Goal: Check status: Check status

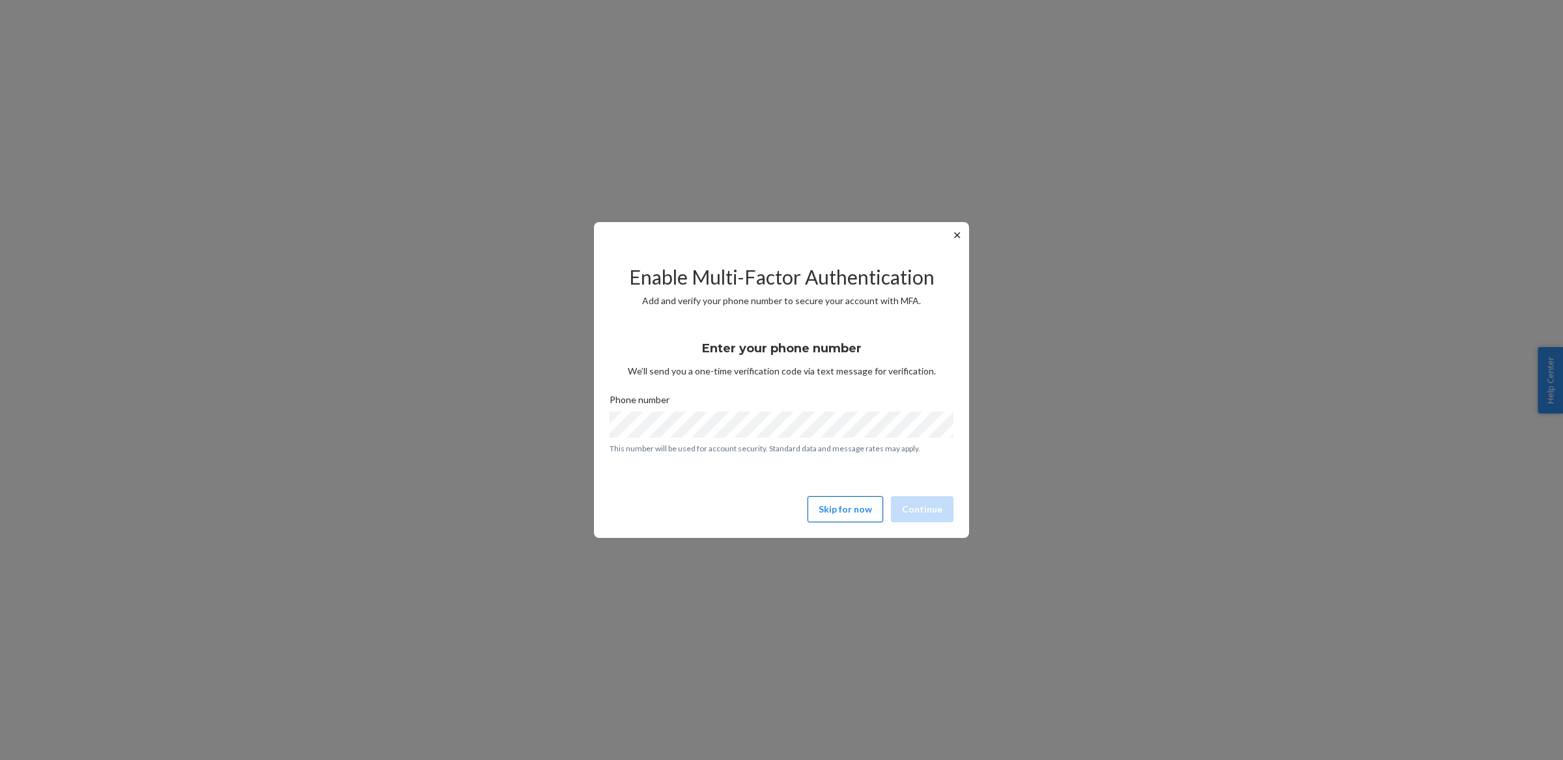
click at [840, 507] on button "Skip for now" at bounding box center [845, 509] width 76 height 26
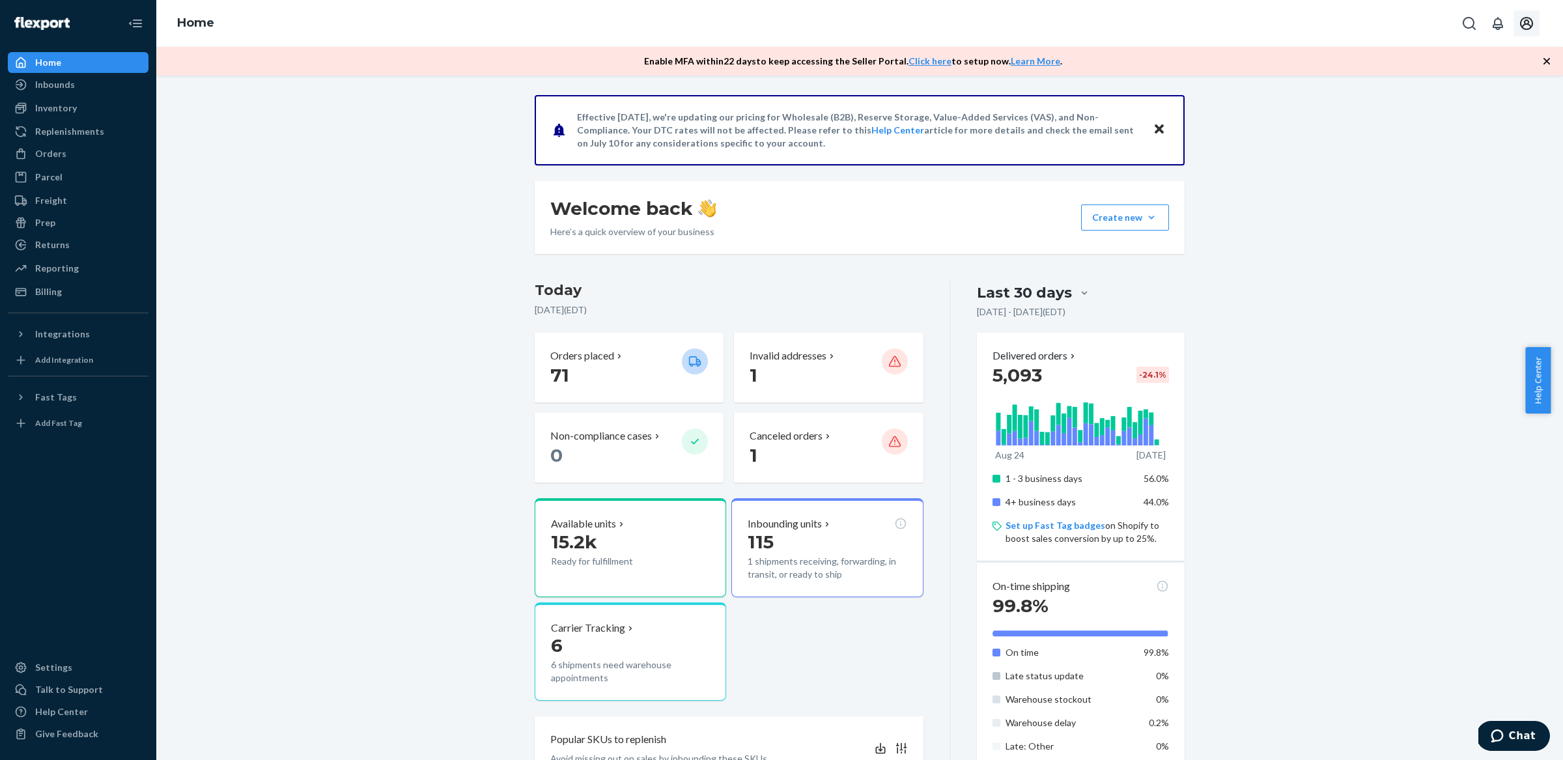
click at [1534, 19] on button "Open account menu" at bounding box center [1526, 23] width 26 height 26
click at [101, 109] on div "Inventory" at bounding box center [78, 108] width 138 height 18
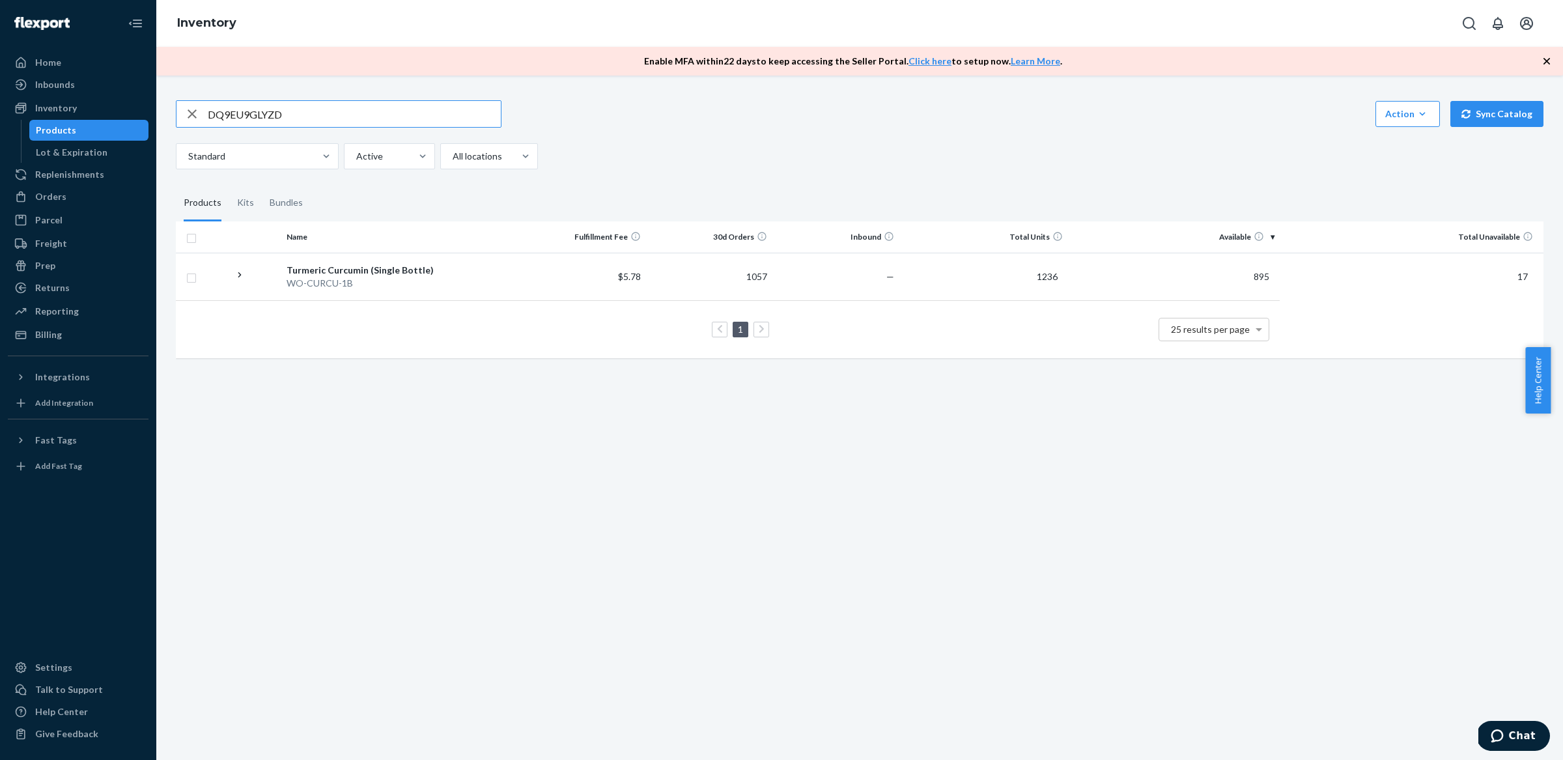
drag, startPoint x: 302, startPoint y: 117, endPoint x: 148, endPoint y: 109, distance: 153.9
click at [150, 109] on div "Home Inbounds Shipping Plans Problems Inventory Products Lot & Expiration Reple…" at bounding box center [781, 380] width 1563 height 760
paste input "BGRTPP58K5"
drag, startPoint x: 279, startPoint y: 115, endPoint x: 183, endPoint y: 110, distance: 95.9
click at [183, 110] on div "DBGRTPP58K5" at bounding box center [338, 114] width 324 height 26
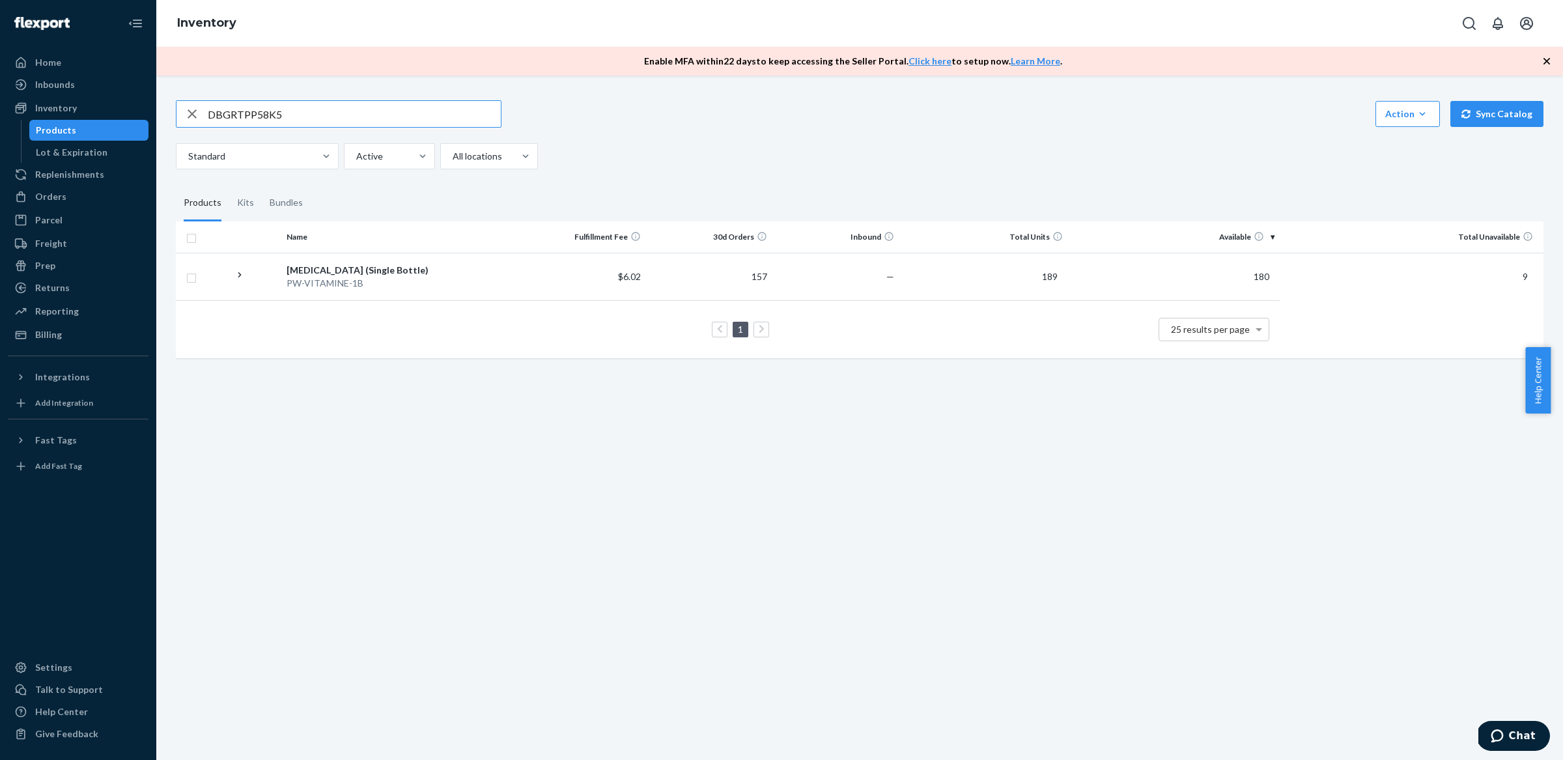
paste input "ZAVVY58BMM"
type input "DZAVVY58BMM"
